Goal: Task Accomplishment & Management: Use online tool/utility

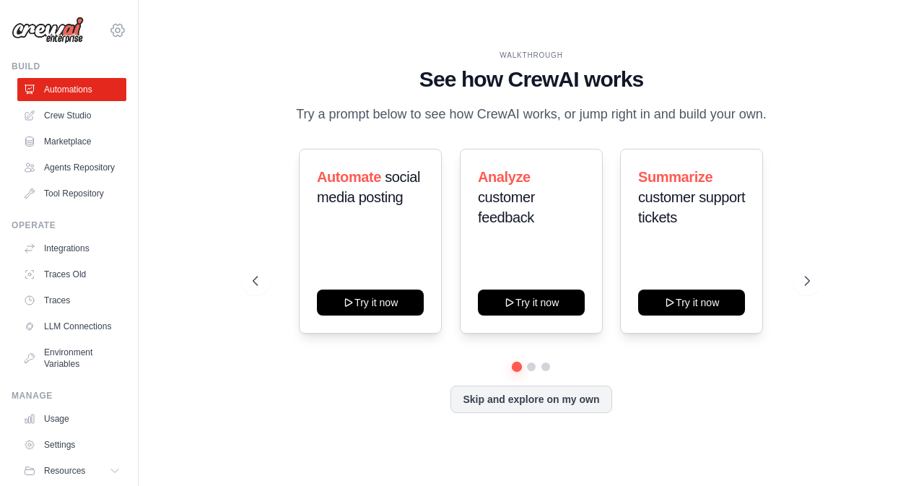
click at [109, 27] on icon at bounding box center [117, 30] width 17 height 17
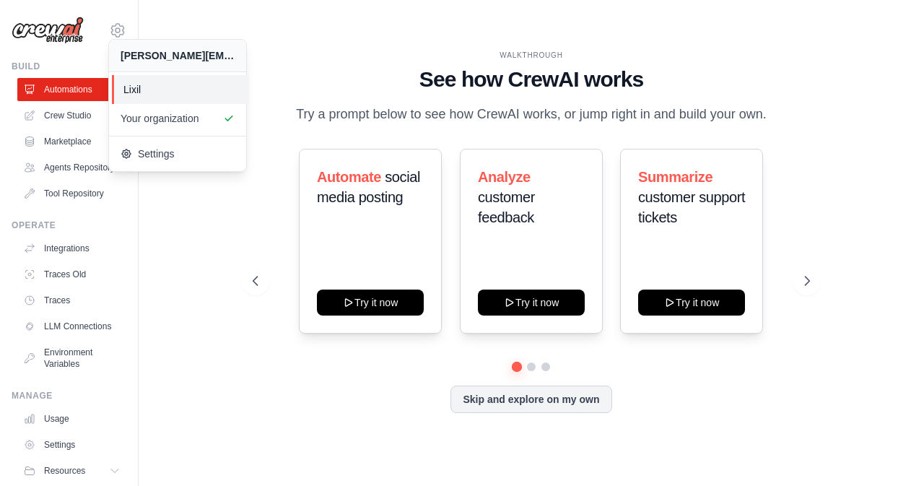
click at [137, 95] on span "Lixil" at bounding box center [180, 89] width 114 height 14
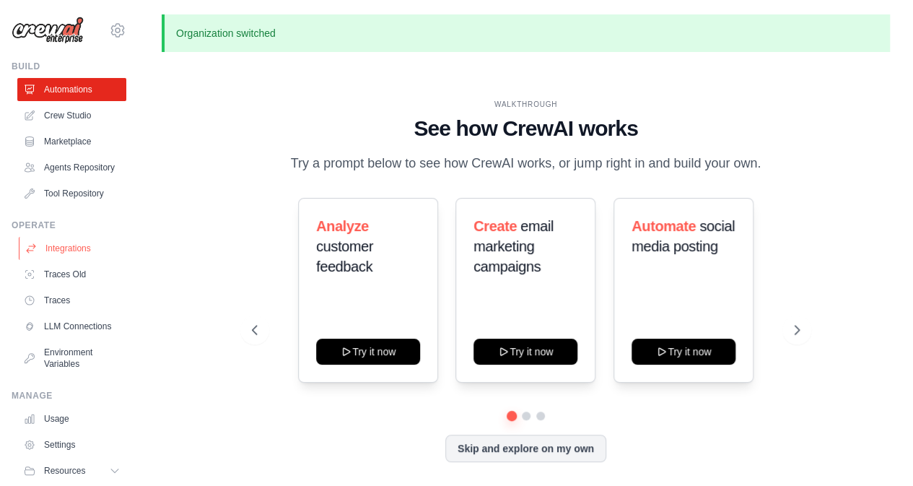
click at [72, 256] on link "Integrations" at bounding box center [73, 248] width 109 height 23
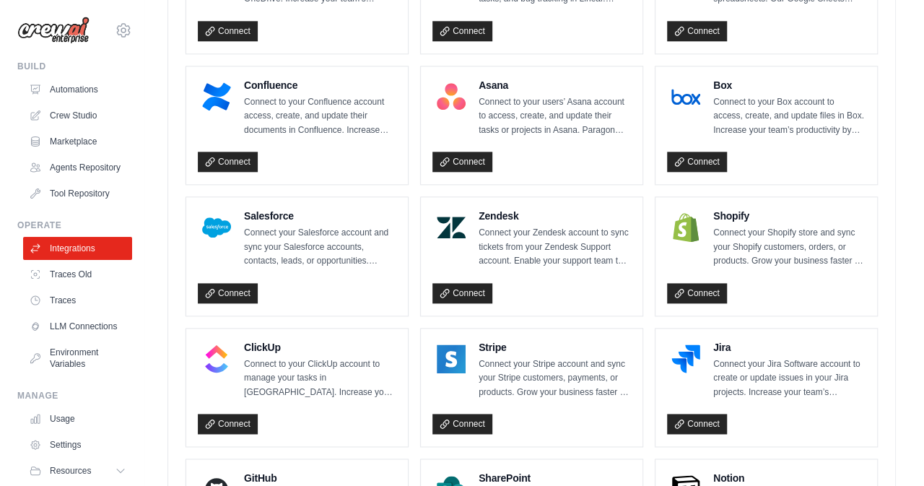
scroll to position [794, 0]
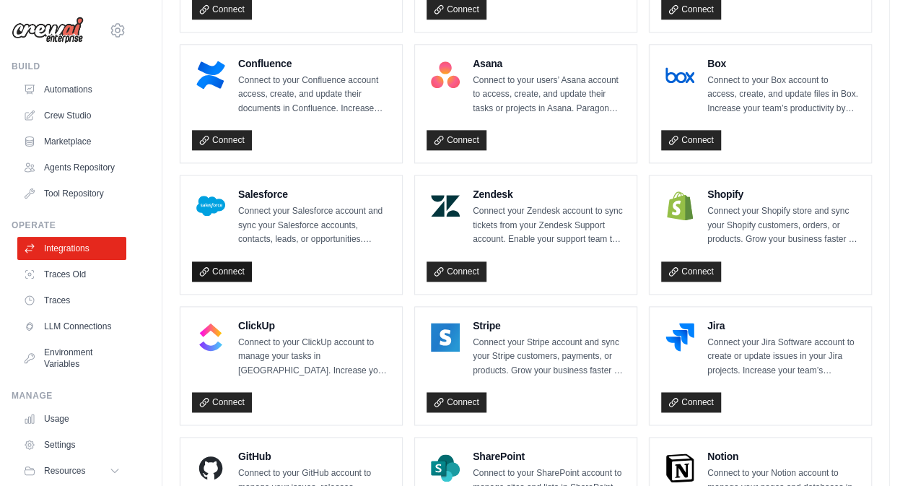
click at [225, 266] on link "Connect" at bounding box center [222, 271] width 60 height 20
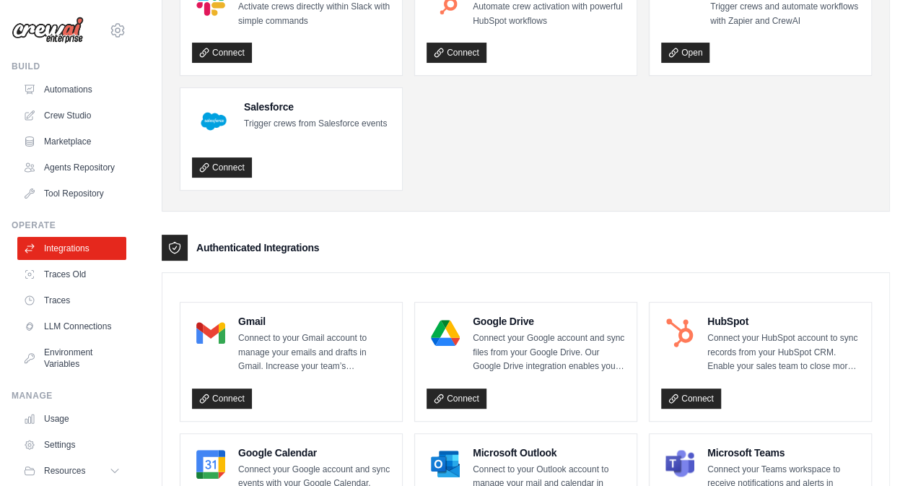
scroll to position [217, 0]
